Goal: Book appointment/travel/reservation

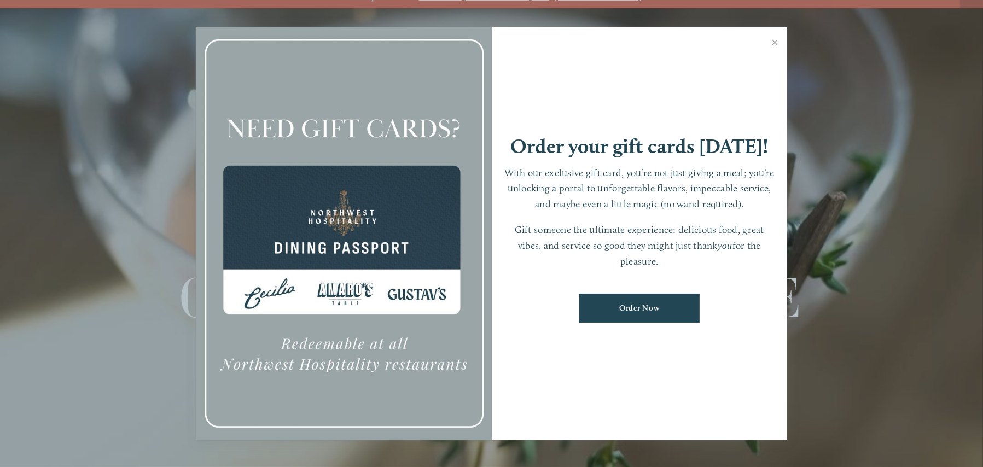
scroll to position [23, 0]
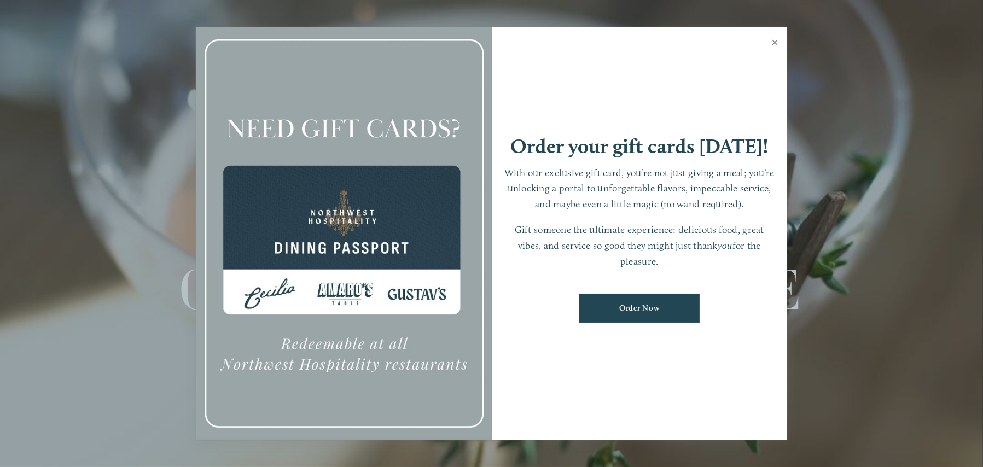
click at [773, 44] on link "Close" at bounding box center [774, 43] width 21 height 31
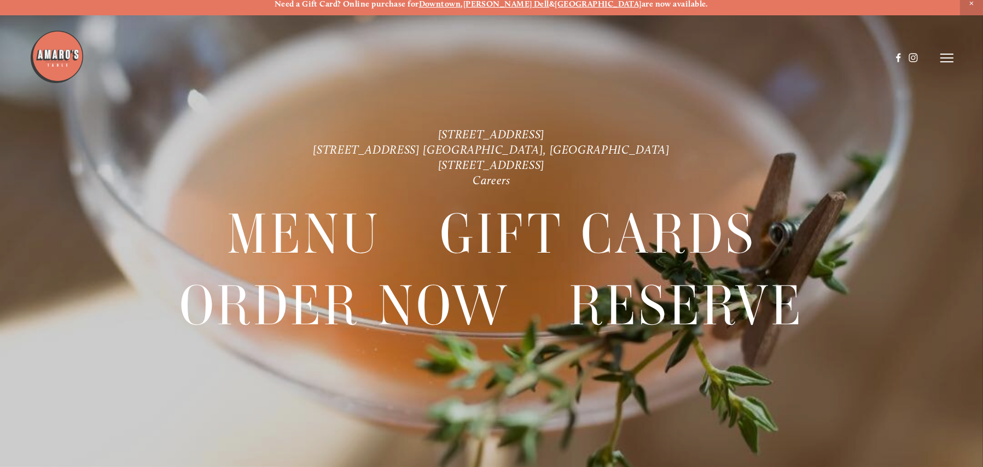
scroll to position [0, 0]
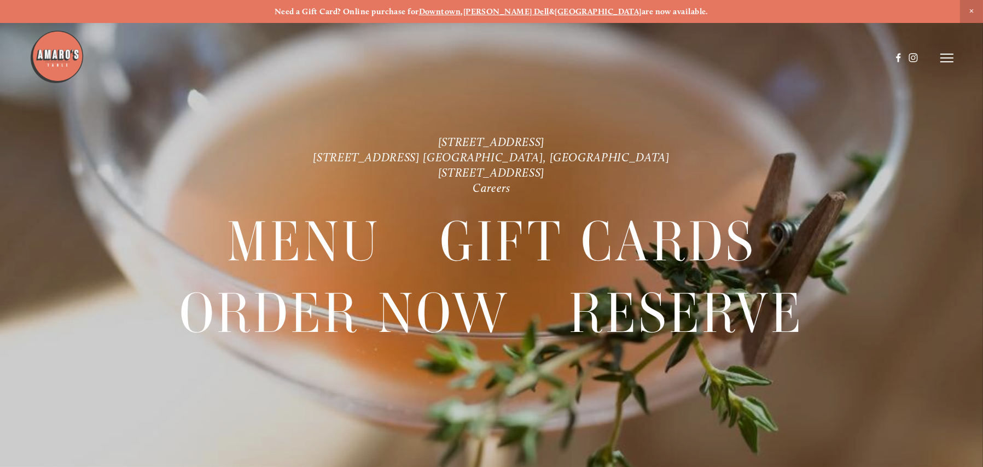
click at [45, 56] on img at bounding box center [57, 57] width 55 height 55
click at [952, 59] on icon at bounding box center [947, 58] width 13 height 10
click at [868, 60] on span "Reserve" at bounding box center [869, 58] width 29 height 10
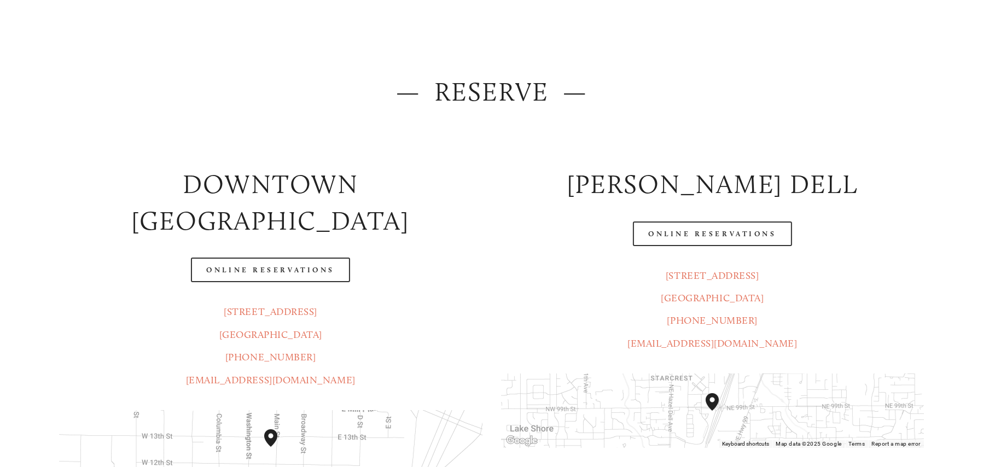
scroll to position [164, 0]
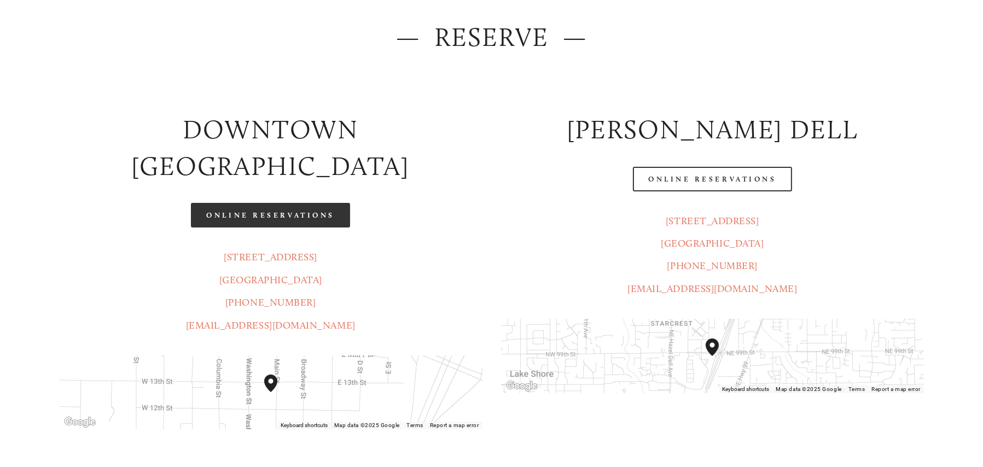
click at [275, 203] on link "Online Reservations" at bounding box center [270, 215] width 159 height 25
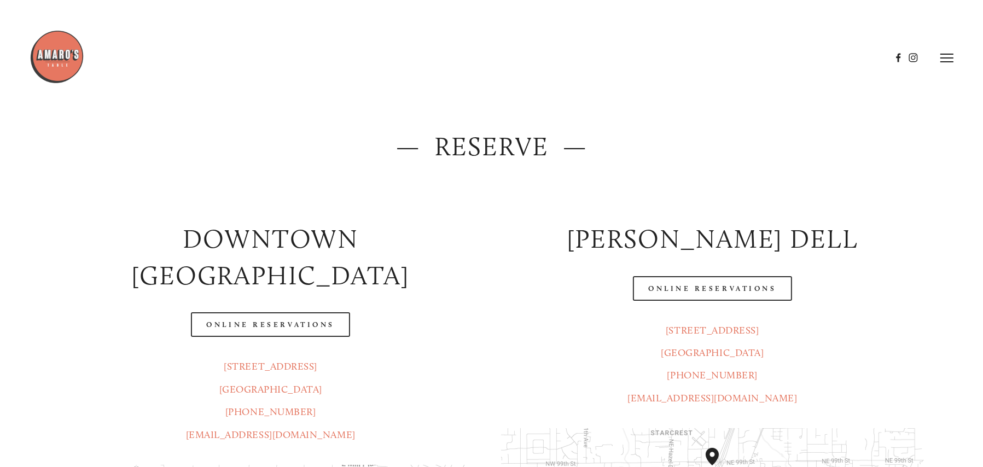
scroll to position [0, 0]
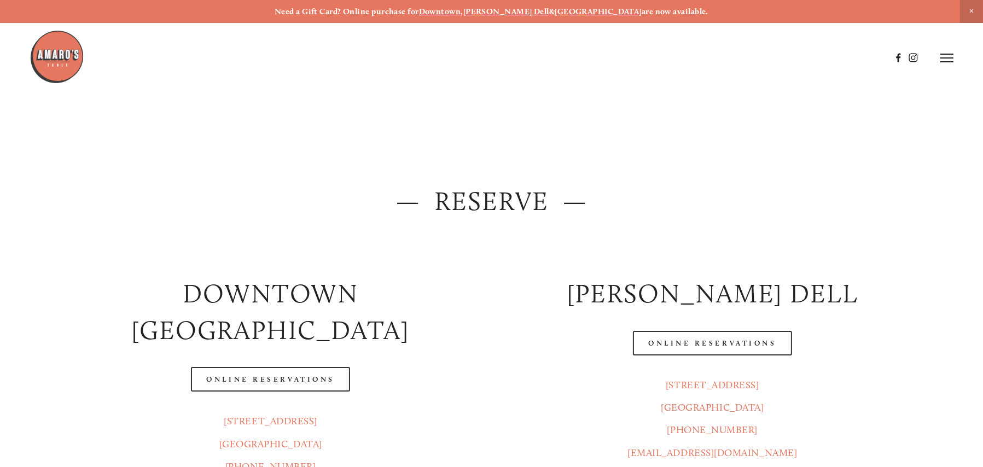
click at [945, 58] on line at bounding box center [947, 58] width 13 height 0
click at [732, 60] on span "Menu" at bounding box center [728, 58] width 22 height 10
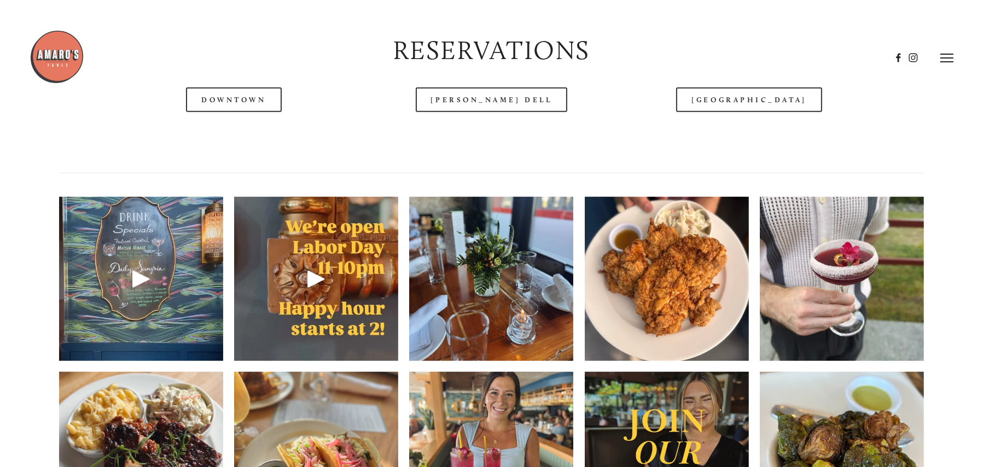
scroll to position [1368, 0]
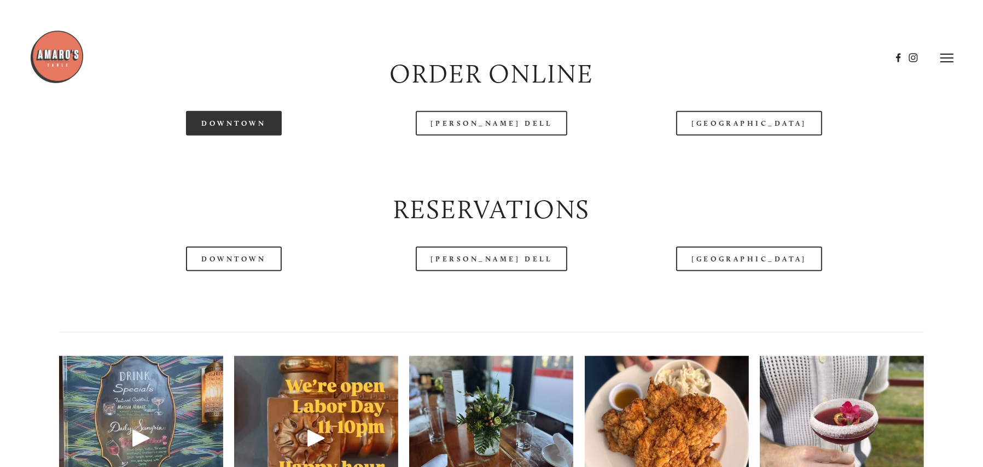
click at [241, 136] on link "Downtown" at bounding box center [233, 123] width 95 height 25
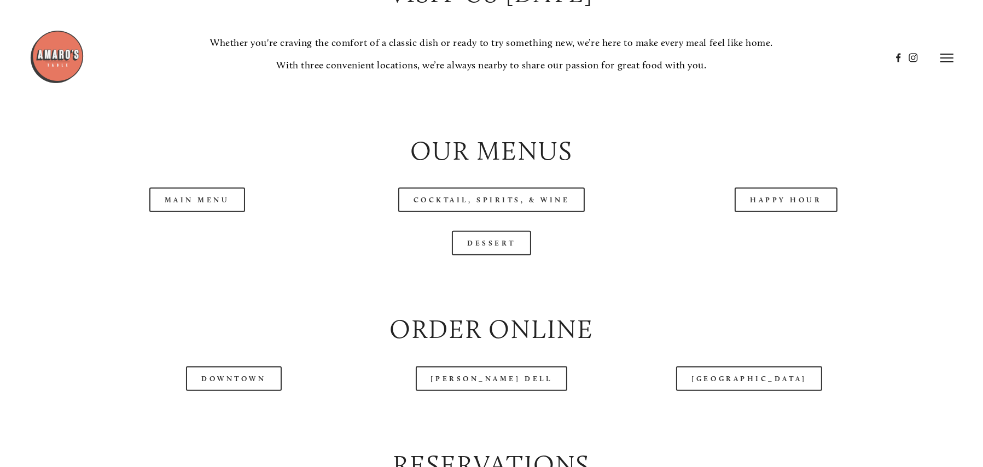
scroll to position [1094, 0]
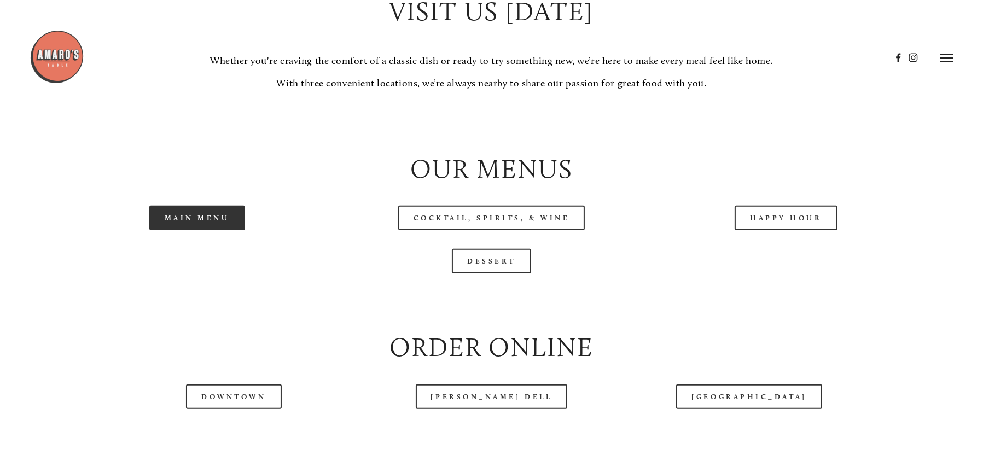
click at [206, 230] on link "Main Menu" at bounding box center [197, 218] width 96 height 25
click at [216, 230] on link "Main Menu" at bounding box center [197, 218] width 96 height 25
